Goal: Book appointment/travel/reservation

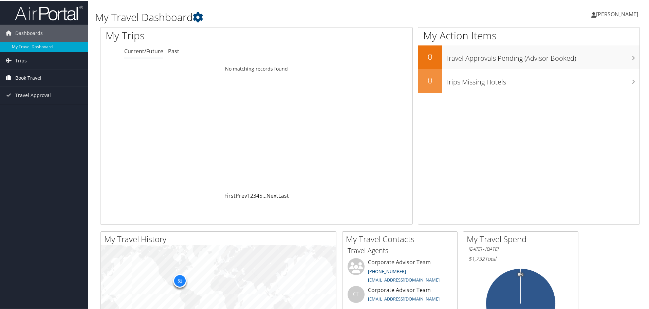
click at [38, 79] on span "Book Travel" at bounding box center [28, 77] width 26 height 17
click at [40, 108] on link "Book/Manage Online Trips" at bounding box center [44, 111] width 88 height 10
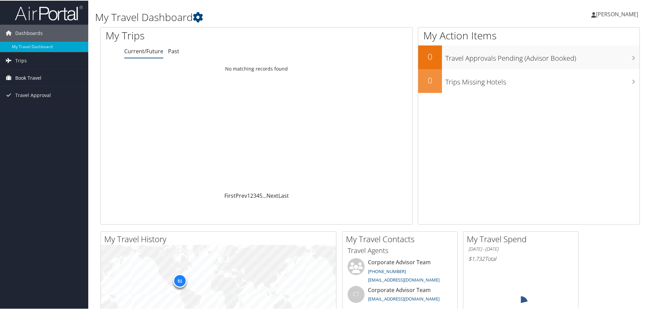
click at [41, 80] on span "Book Travel" at bounding box center [28, 77] width 26 height 17
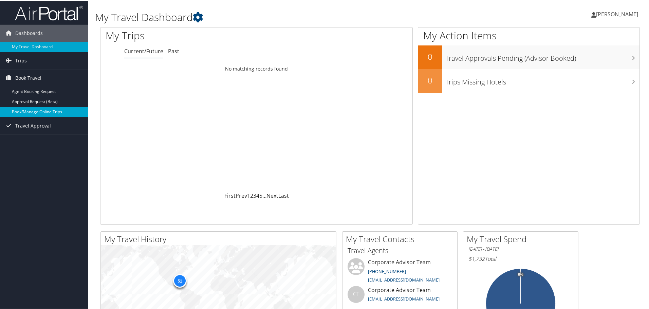
click at [44, 111] on link "Book/Manage Online Trips" at bounding box center [44, 111] width 88 height 10
